Goal: Task Accomplishment & Management: Manage account settings

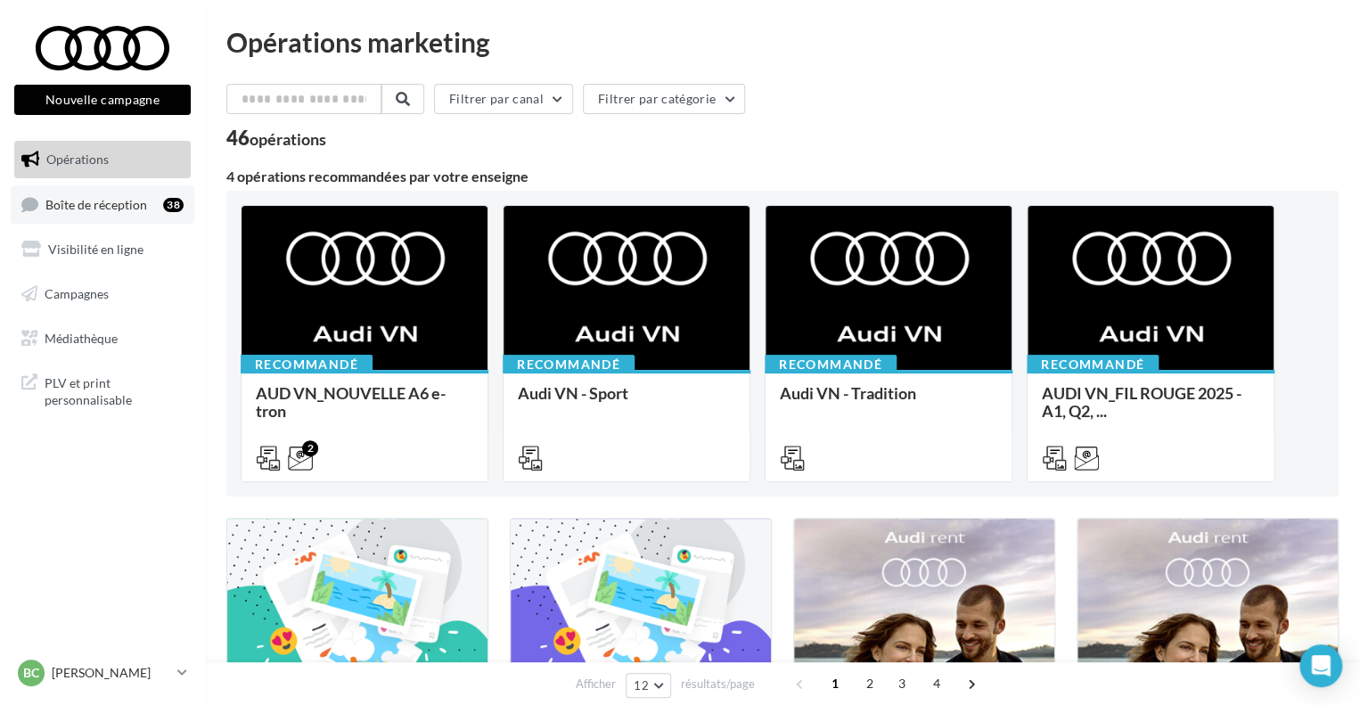
click at [94, 209] on span "Boîte de réception" at bounding box center [96, 203] width 102 height 15
click at [111, 211] on span "Boîte de réception" at bounding box center [96, 203] width 102 height 15
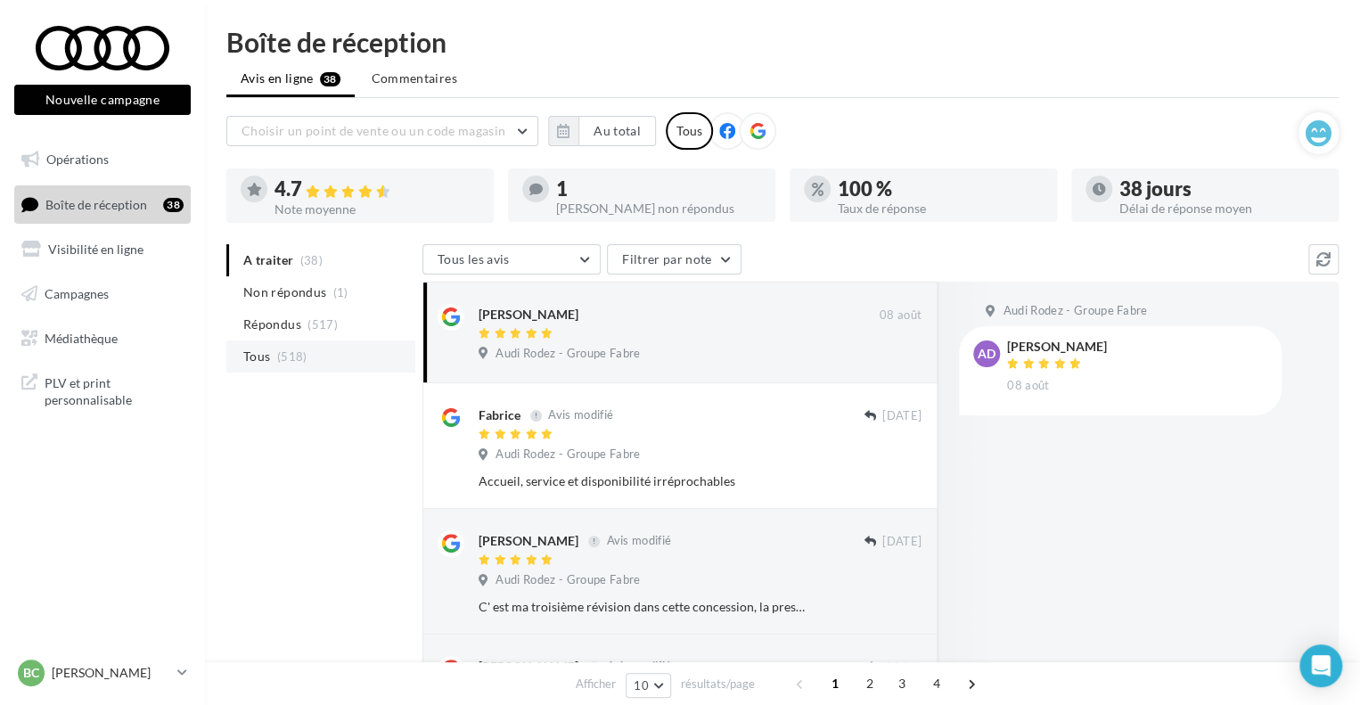
click at [312, 360] on li "Tous (518)" at bounding box center [320, 356] width 189 height 32
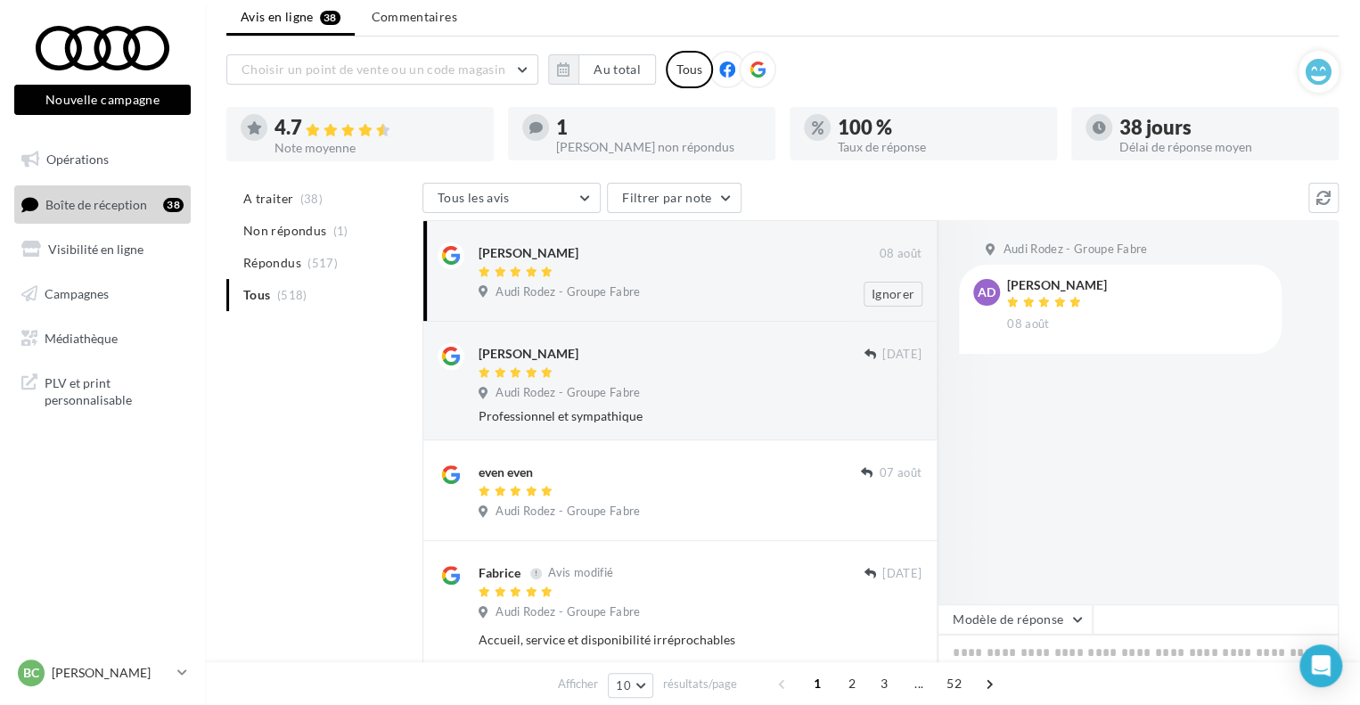
scroll to position [89, 0]
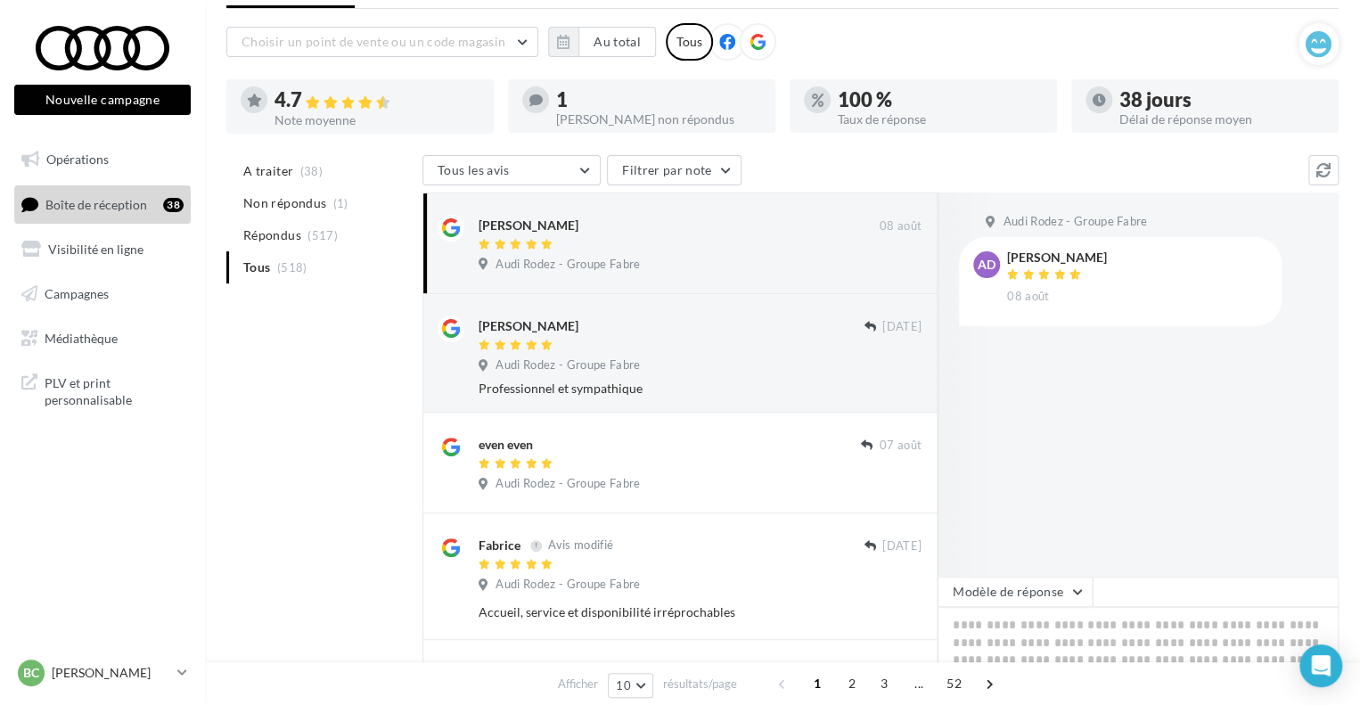
click at [307, 266] on ul "A traiter (38) Non répondus (1) Répondus (517) Tous (518)" at bounding box center [320, 219] width 189 height 128
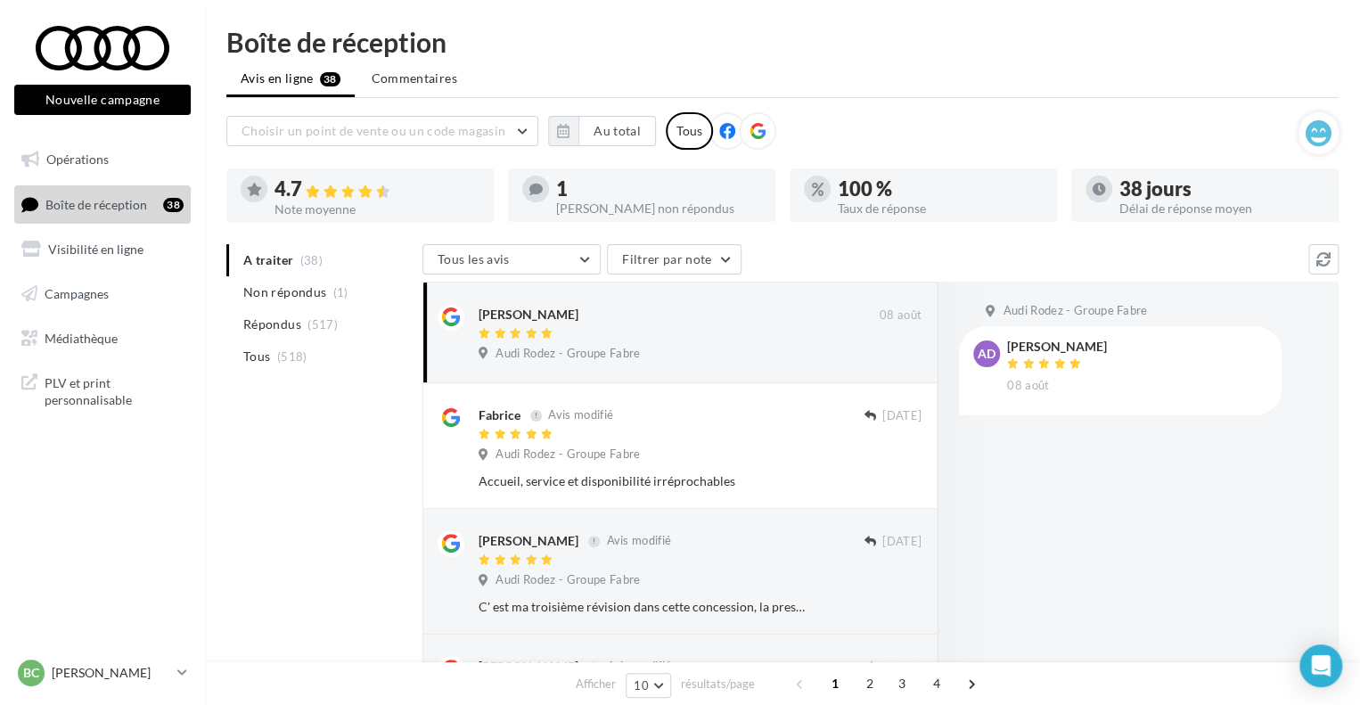
click at [305, 353] on li "Tous (518)" at bounding box center [320, 356] width 189 height 32
click at [302, 352] on span "(518)" at bounding box center [292, 356] width 30 height 14
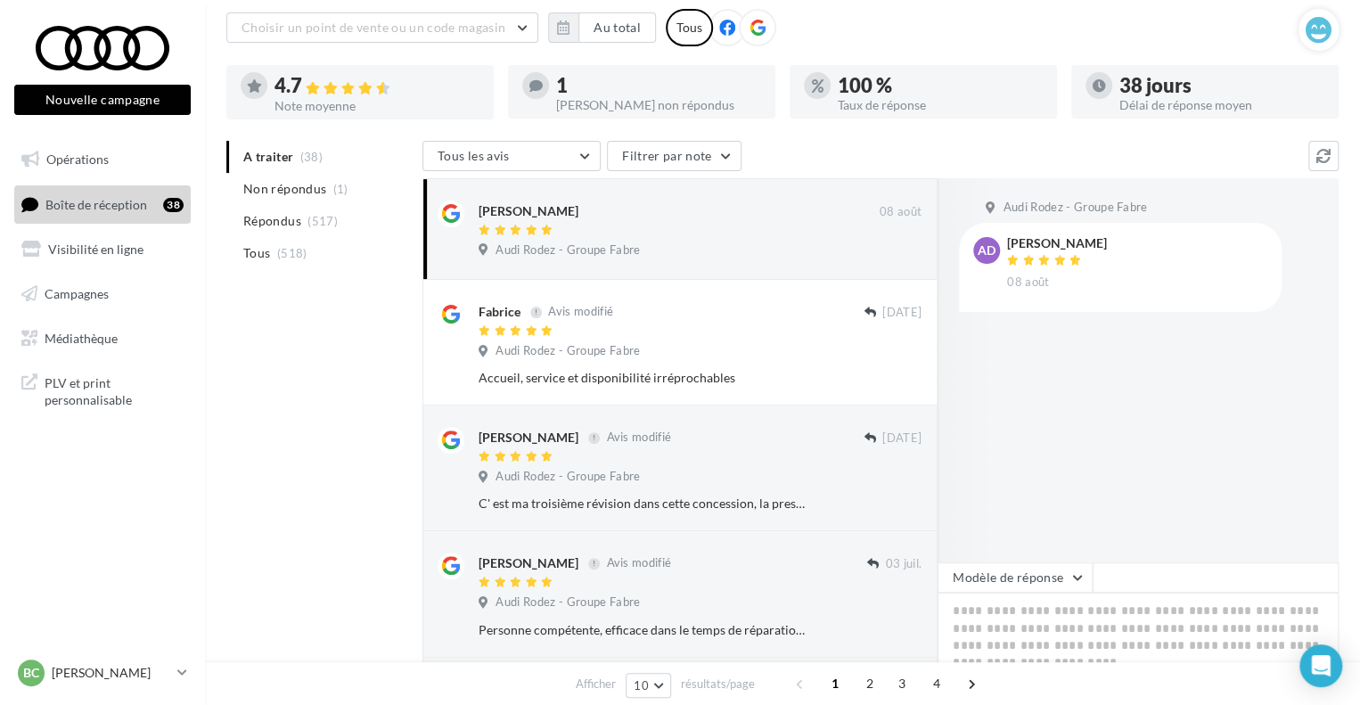
scroll to position [178, 0]
